Goal: Task Accomplishment & Management: Manage account settings

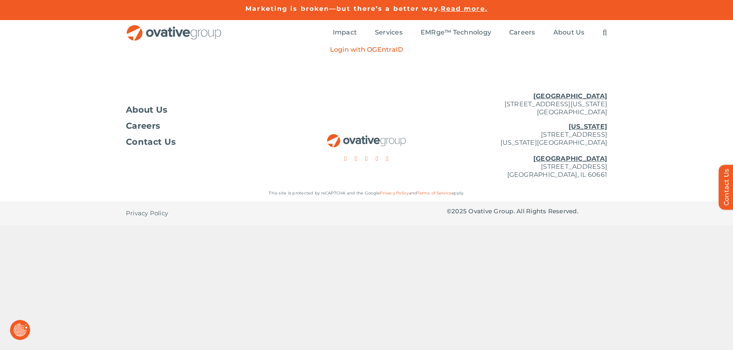
click at [375, 50] on p "Login with OGEntraID" at bounding box center [366, 50] width 73 height 8
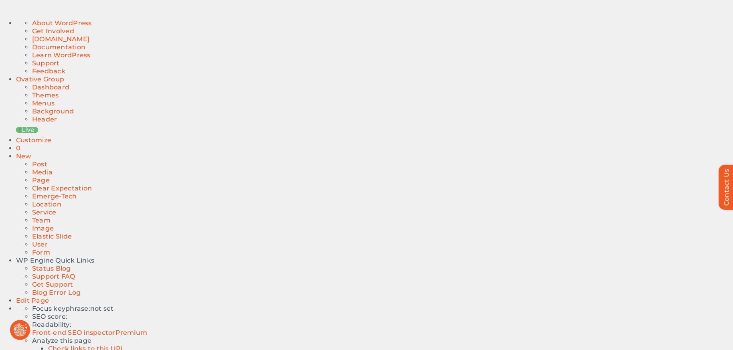
click at [37, 83] on link "Dashboard" at bounding box center [50, 87] width 37 height 8
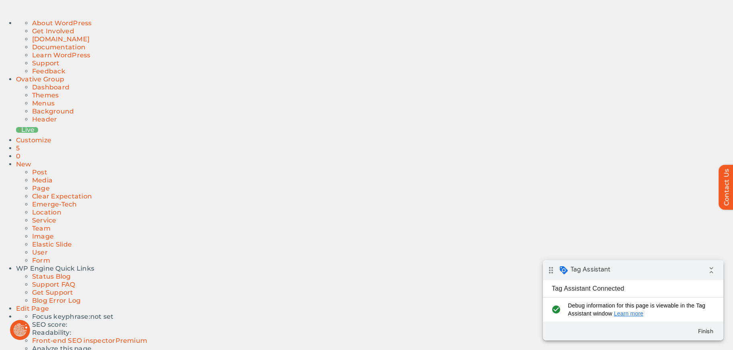
click at [20, 331] on button "Revoke Icon" at bounding box center [20, 330] width 20 height 20
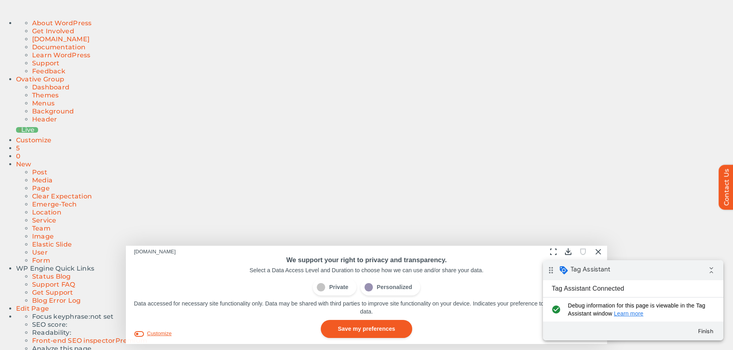
click at [161, 335] on button "Customize" at bounding box center [153, 334] width 38 height 8
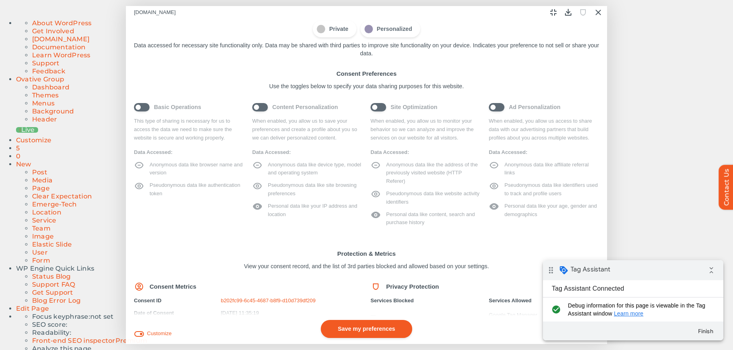
click at [263, 108] on span "Content Personalization" at bounding box center [307, 107] width 110 height 9
click at [256, 108] on span "Content Personalization" at bounding box center [307, 107] width 110 height 9
click at [383, 106] on span "Site Optimization" at bounding box center [426, 107] width 110 height 9
click at [376, 109] on span "Site Optimization" at bounding box center [426, 107] width 110 height 9
click at [139, 108] on span "Basic Operations" at bounding box center [189, 107] width 110 height 9
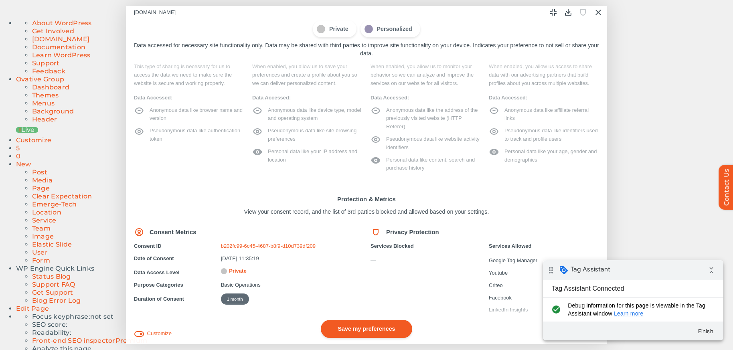
scroll to position [77, 0]
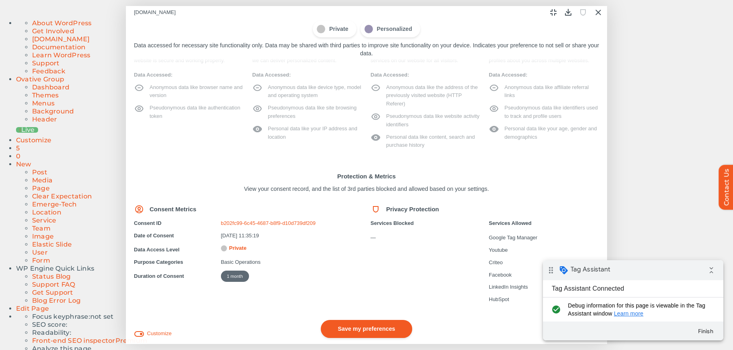
click at [377, 333] on button "Save my preferences" at bounding box center [366, 329] width 91 height 18
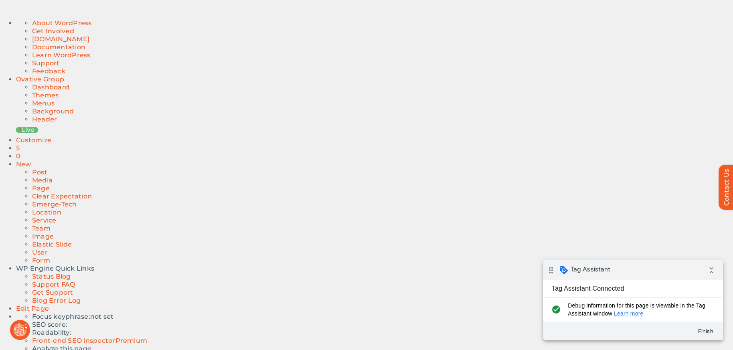
click at [20, 329] on button "Revoke Icon" at bounding box center [20, 330] width 20 height 20
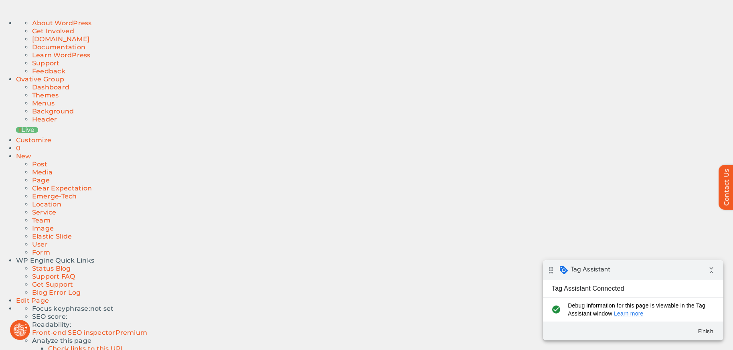
click at [22, 333] on button "Revoke Icon" at bounding box center [20, 330] width 20 height 20
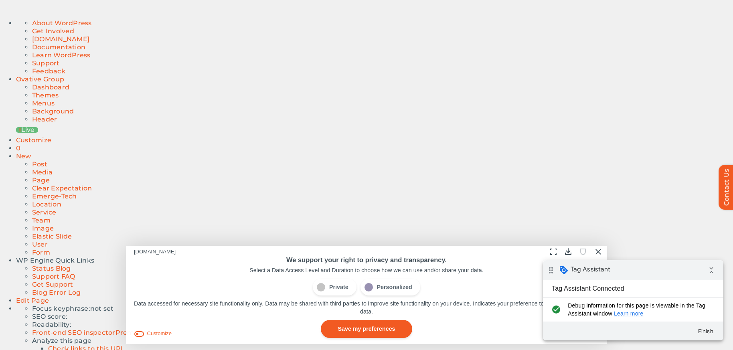
click at [406, 289] on span "Personalized" at bounding box center [391, 287] width 60 height 17
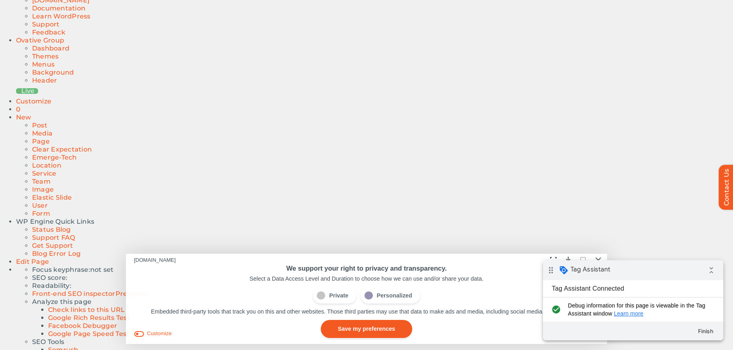
scroll to position [98, 0]
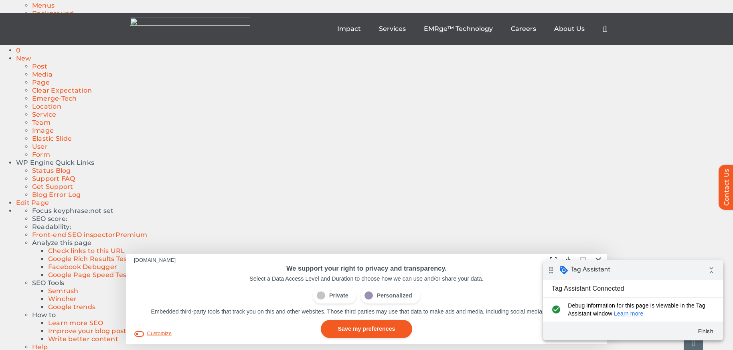
click at [162, 335] on button "Customize" at bounding box center [153, 334] width 38 height 8
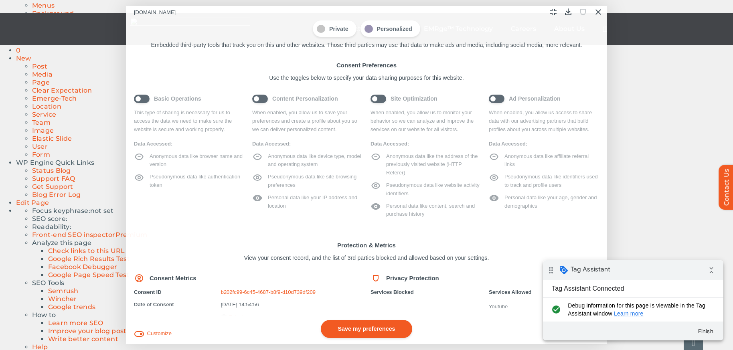
scroll to position [96, 0]
click at [359, 331] on button "Save my preferences" at bounding box center [366, 329] width 91 height 18
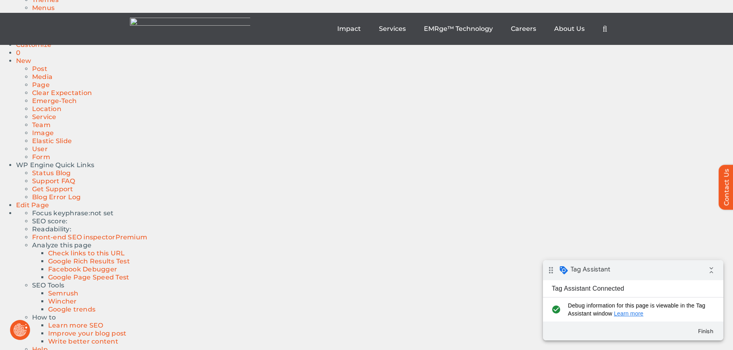
scroll to position [95, 0]
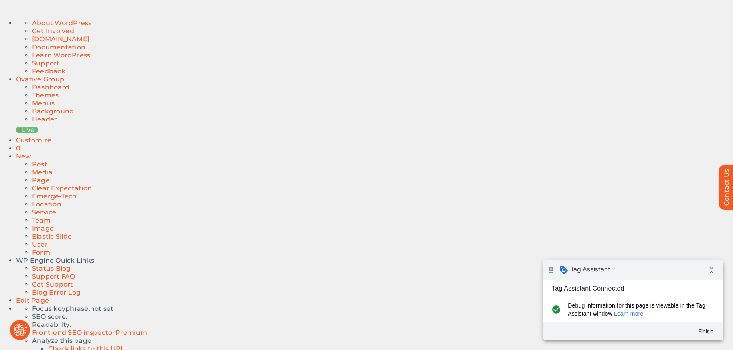
click at [20, 331] on button "Revoke Icon" at bounding box center [20, 330] width 20 height 20
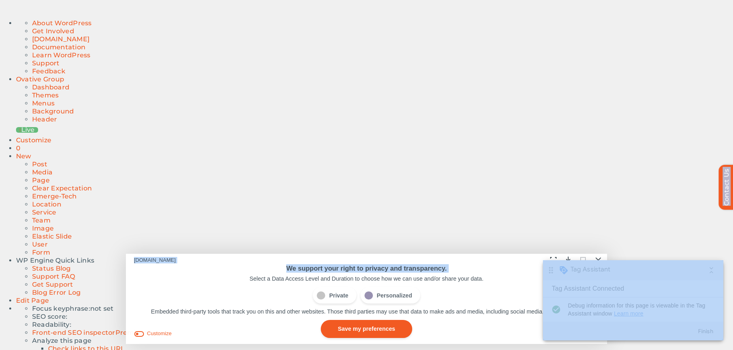
drag, startPoint x: 493, startPoint y: 272, endPoint x: 473, endPoint y: 215, distance: 60.5
click at [381, 331] on button "Save my preferences" at bounding box center [366, 329] width 91 height 18
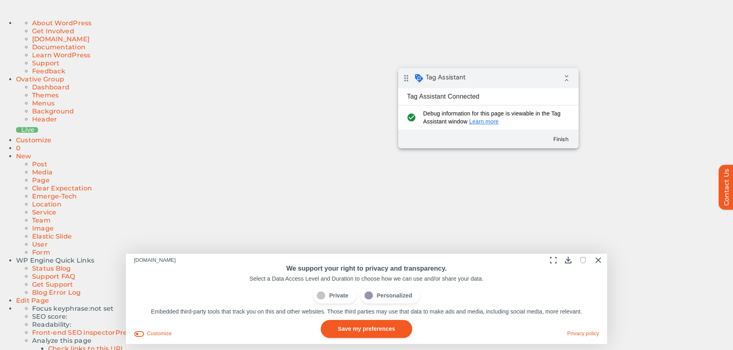
click at [512, 84] on div "drag_indicator Tag Assistant collapse_all" at bounding box center [488, 78] width 181 height 20
click at [158, 332] on button "Customize" at bounding box center [153, 334] width 38 height 8
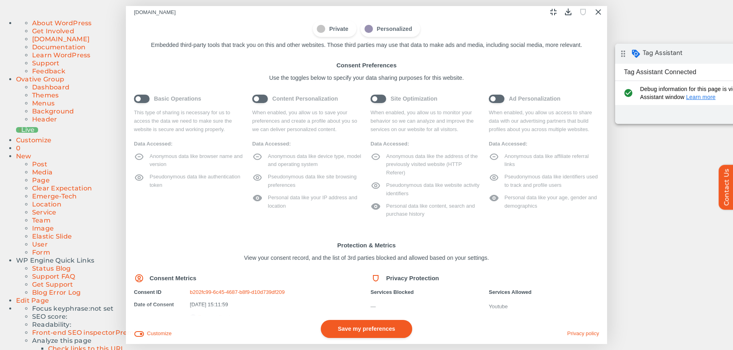
click at [717, 59] on div "drag_indicator Tag Assistant collapse_all" at bounding box center [706, 54] width 181 height 20
click at [496, 99] on span "Ad Personalization" at bounding box center [544, 98] width 110 height 9
click at [376, 99] on span "Site Optimization" at bounding box center [426, 98] width 110 height 9
click at [361, 334] on button "Save my preferences" at bounding box center [366, 329] width 91 height 18
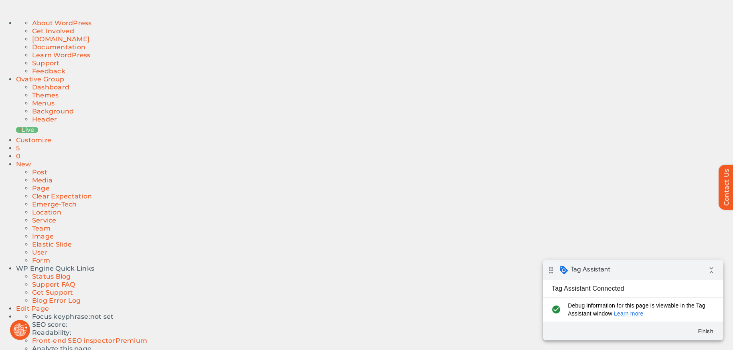
click at [24, 331] on button "Revoke Icon" at bounding box center [20, 330] width 20 height 20
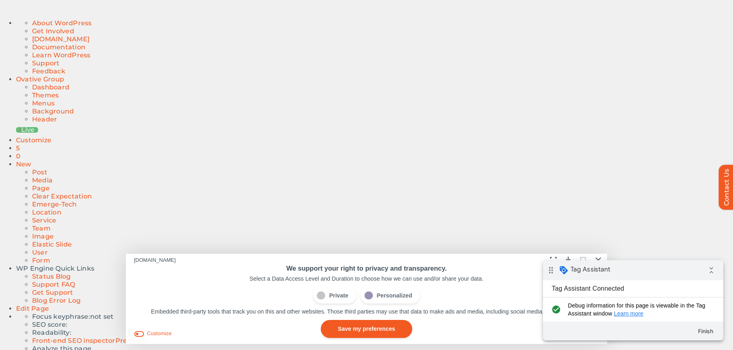
click at [335, 300] on span "Private" at bounding box center [334, 295] width 43 height 17
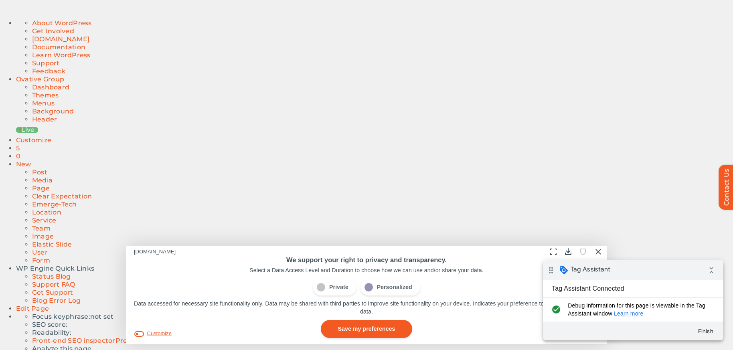
click at [163, 335] on button "Customize" at bounding box center [153, 334] width 38 height 8
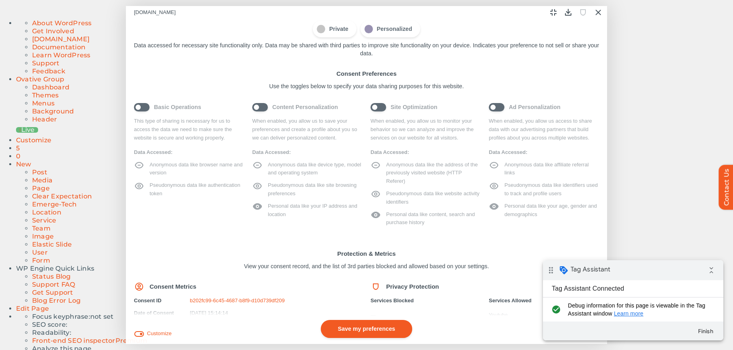
click at [374, 331] on button "Save my preferences" at bounding box center [366, 329] width 91 height 18
